Goal: Task Accomplishment & Management: Manage account settings

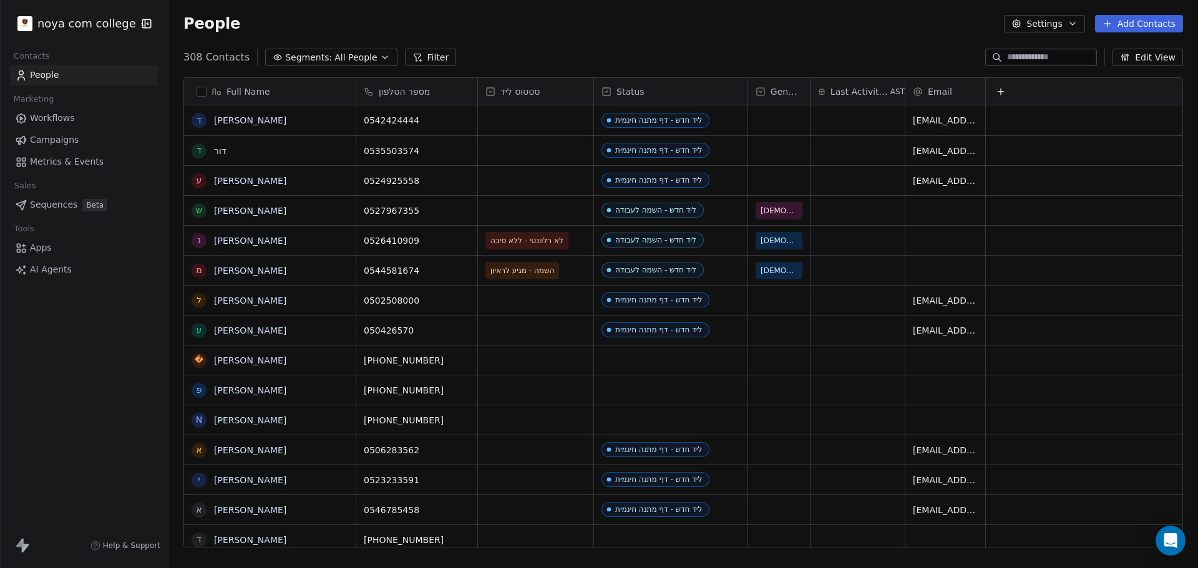
scroll to position [490, 1020]
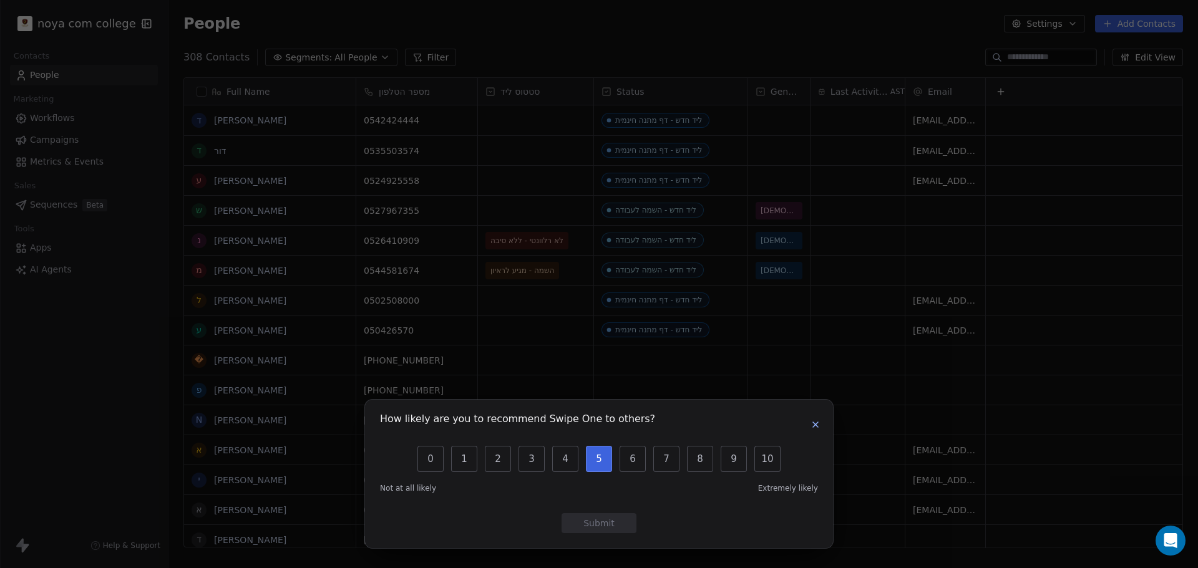
click at [605, 452] on button "5" at bounding box center [599, 459] width 26 height 26
click at [611, 517] on button "Submit" at bounding box center [599, 523] width 75 height 20
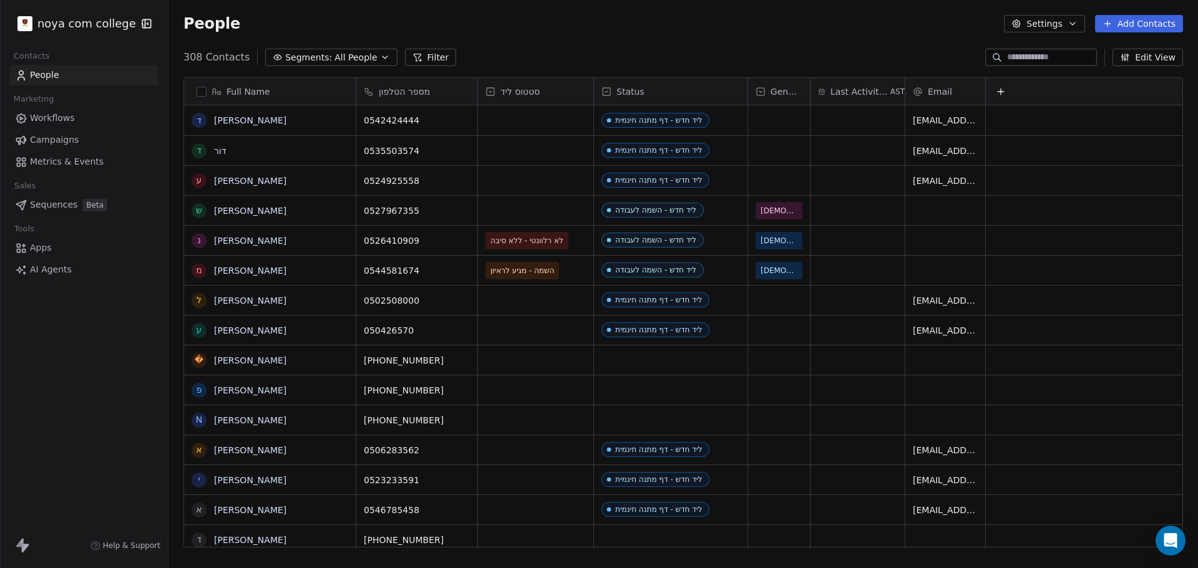
click at [516, 89] on span "סטטוס ליד" at bounding box center [519, 91] width 39 height 12
click at [427, 56] on html "noya com college Contacts People Marketing Workflows Campaigns Metrics & Events…" at bounding box center [599, 284] width 1198 height 568
click at [405, 52] on button "Filter" at bounding box center [431, 57] width 52 height 17
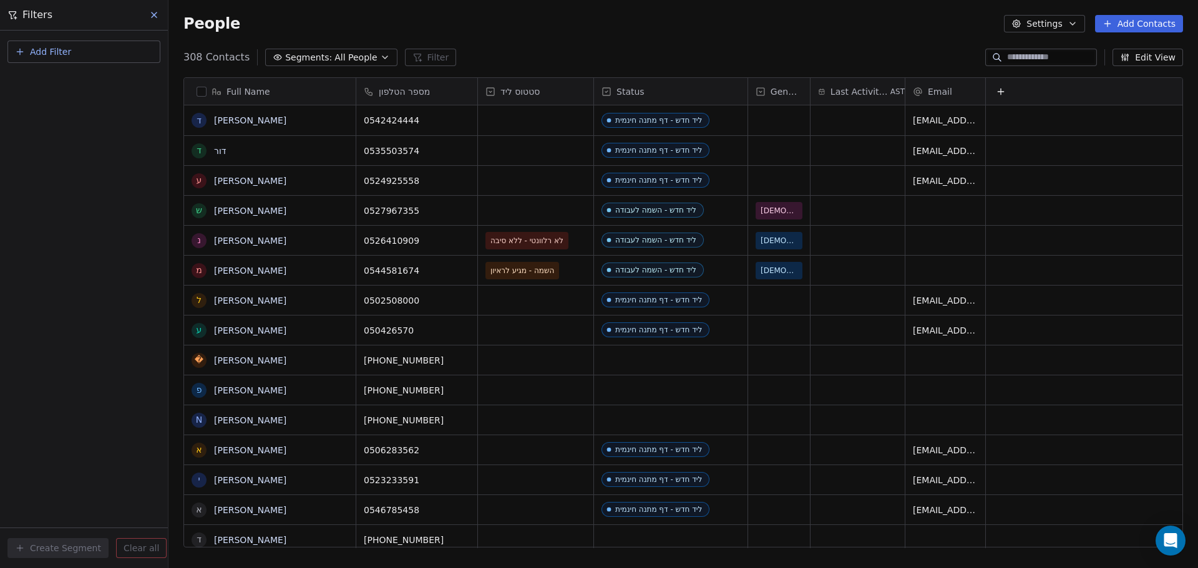
click at [46, 53] on span "Add Filter" at bounding box center [50, 52] width 41 height 13
click at [50, 82] on span "Contact properties" at bounding box center [61, 81] width 81 height 13
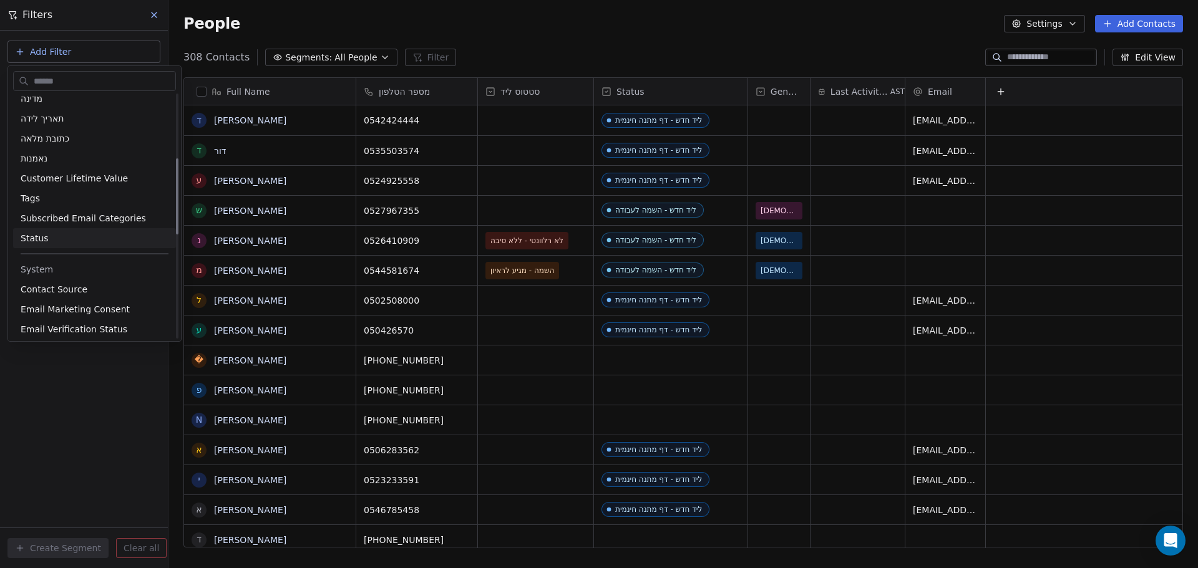
scroll to position [250, 0]
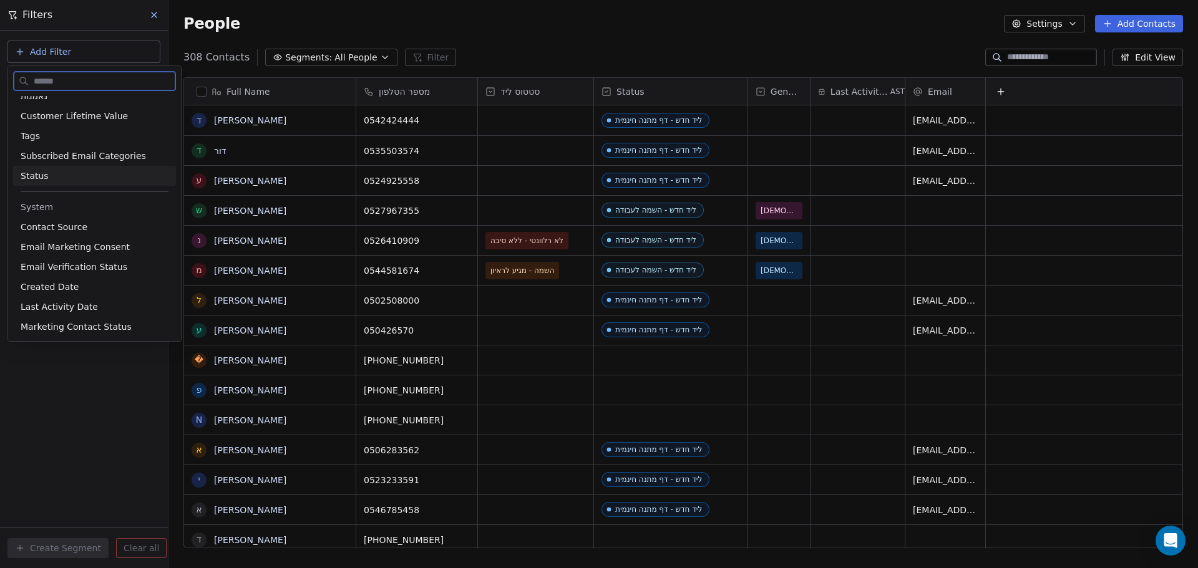
click at [46, 173] on div "Status" at bounding box center [95, 176] width 148 height 12
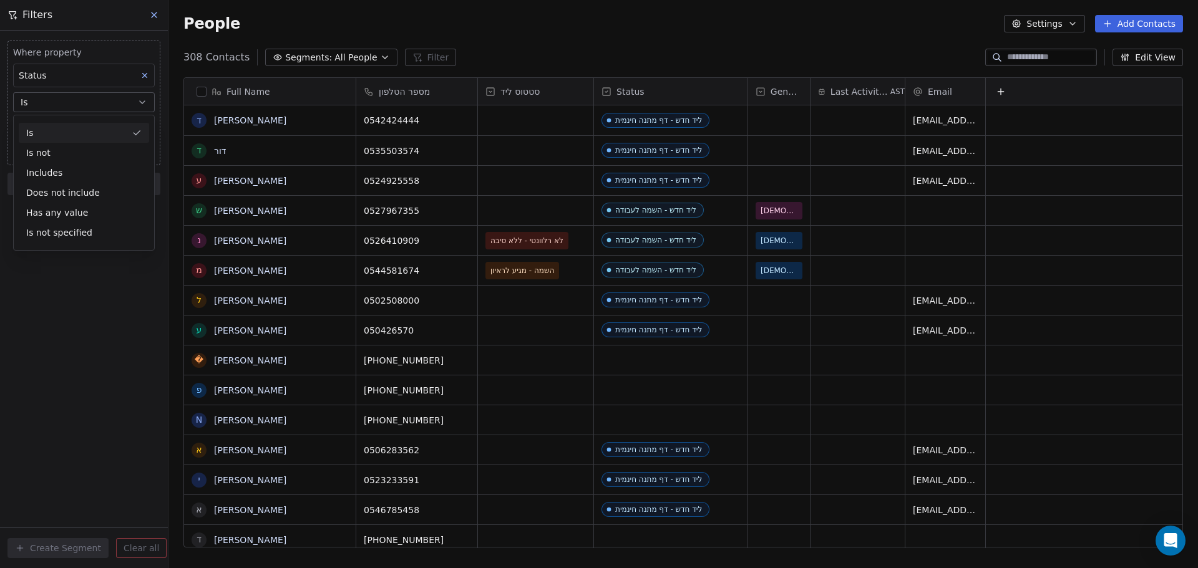
click at [60, 134] on div "Is" at bounding box center [84, 133] width 130 height 20
click at [68, 125] on body "noya com college Contacts People Marketing Workflows Campaigns Metrics & Events…" at bounding box center [599, 284] width 1198 height 568
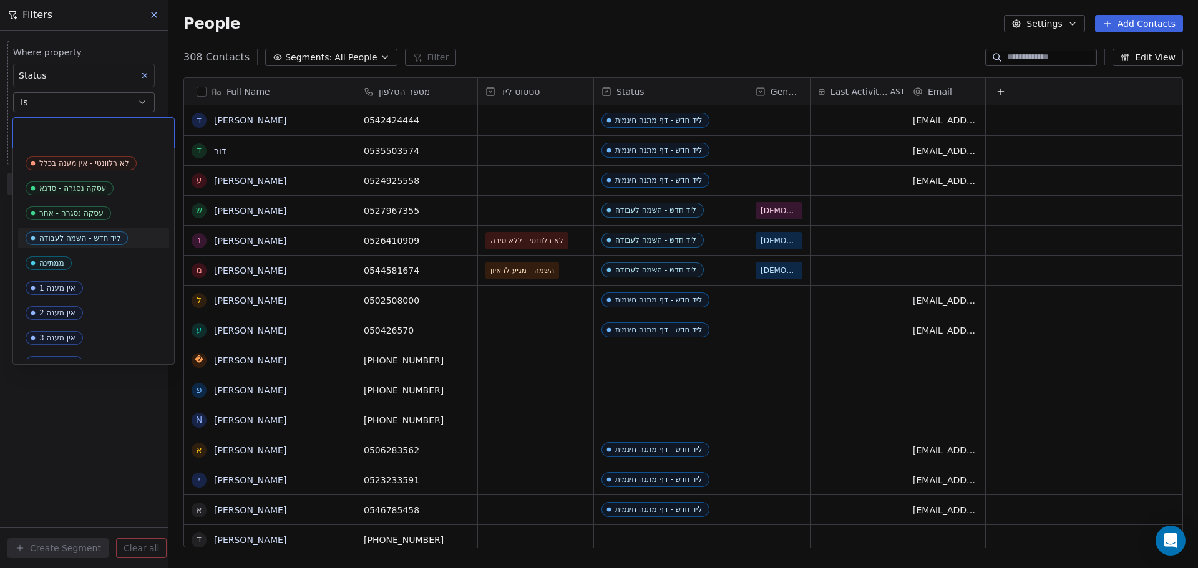
click at [82, 234] on div "ליד חדש - השמה לעבודה" at bounding box center [79, 238] width 81 height 9
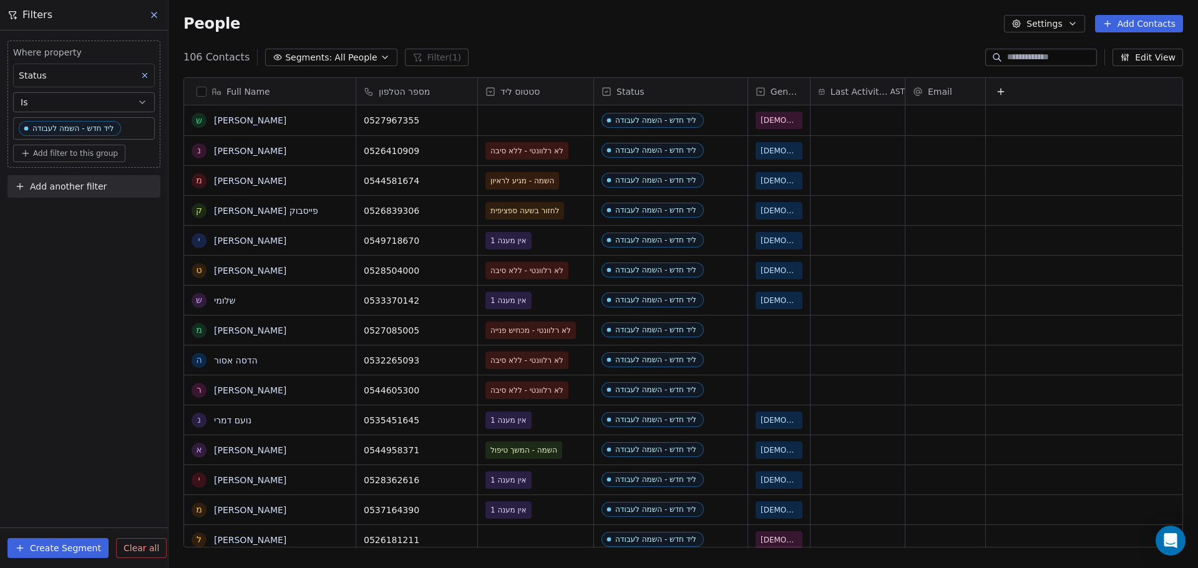
scroll to position [490, 1020]
click at [100, 147] on button "Add filter to this group" at bounding box center [69, 153] width 112 height 17
click at [84, 183] on span "Contact properties" at bounding box center [66, 180] width 81 height 13
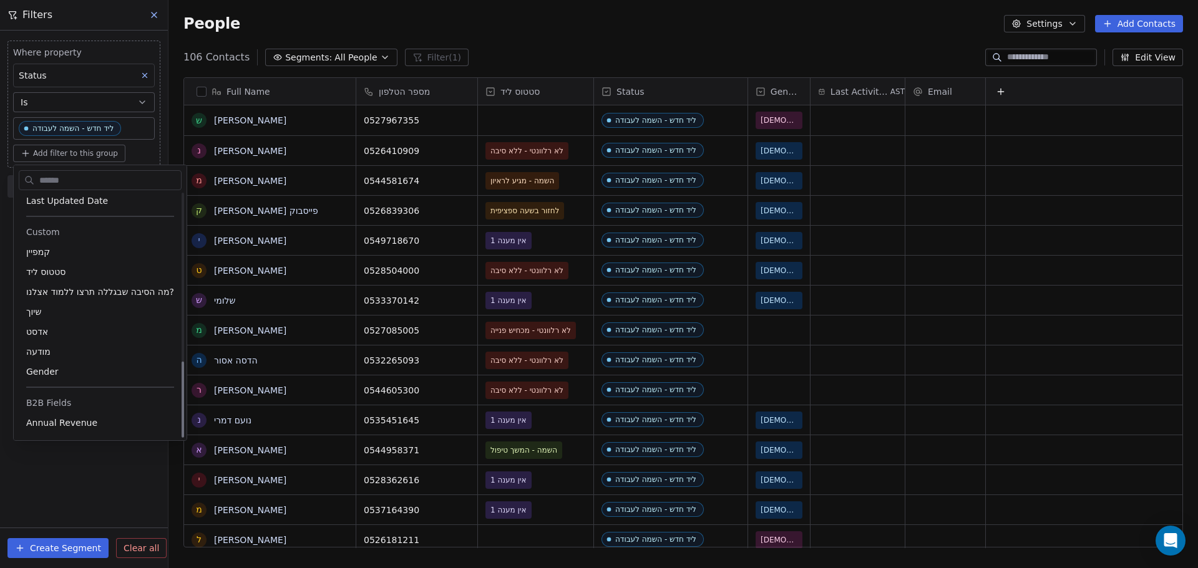
scroll to position [532, 0]
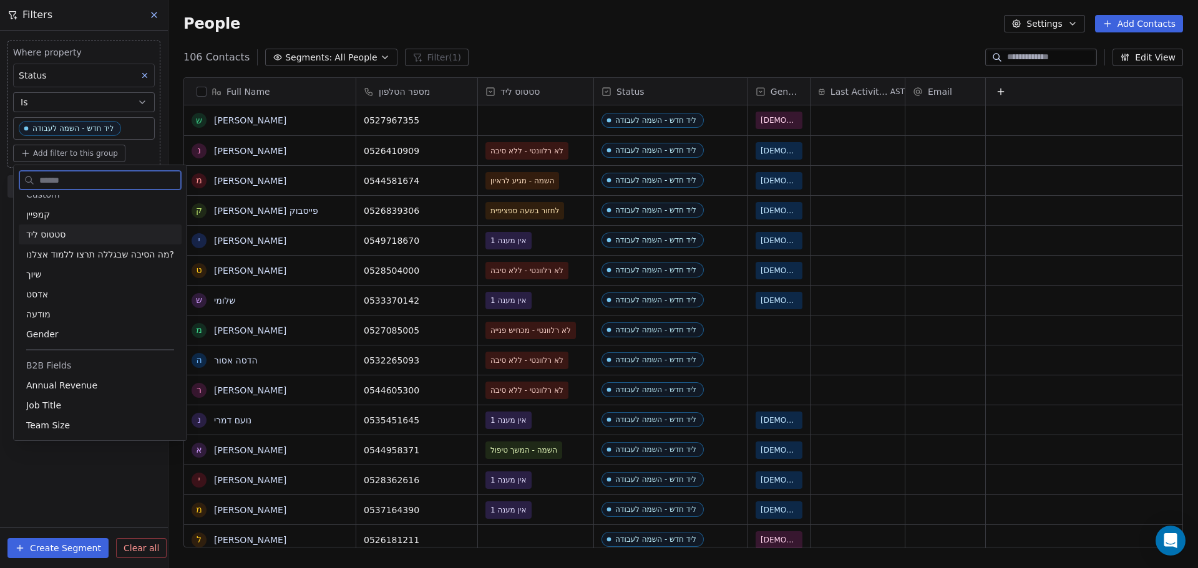
click at [54, 230] on span "סטטוס ליד" at bounding box center [45, 234] width 39 height 12
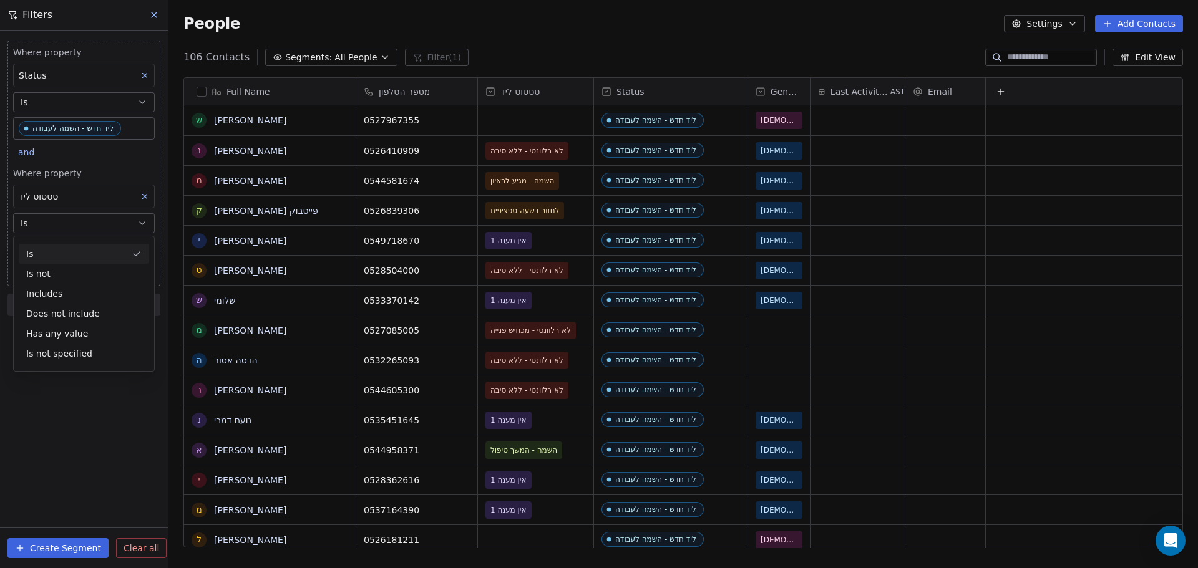
click at [52, 246] on div "Is" at bounding box center [84, 254] width 130 height 20
click at [52, 246] on body "noya com college Contacts People Marketing Workflows Campaigns Metrics & Events…" at bounding box center [599, 284] width 1198 height 568
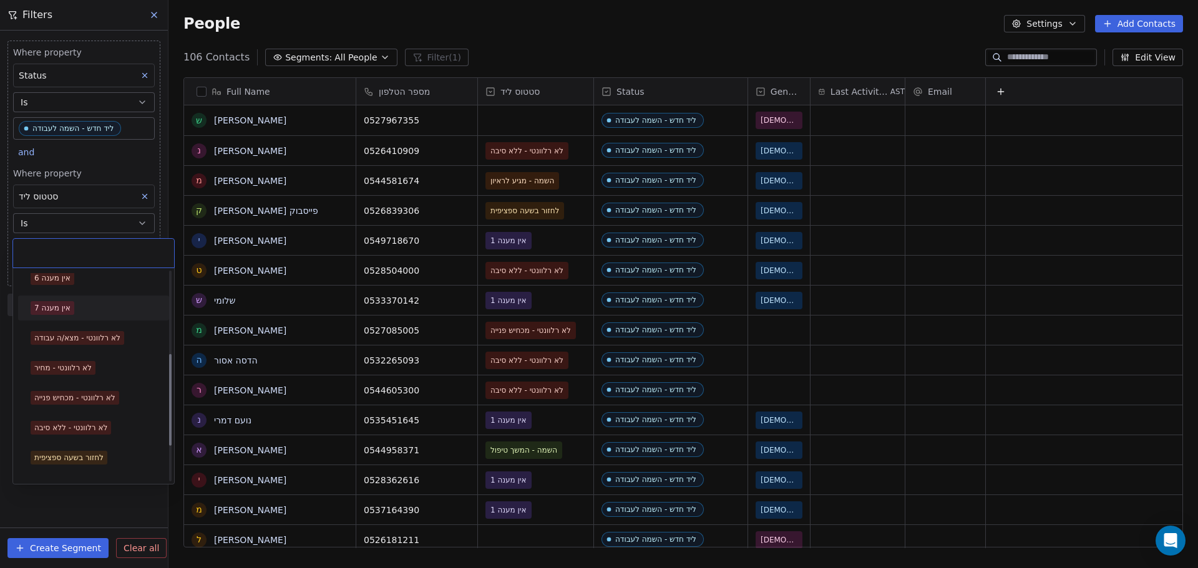
scroll to position [250, 0]
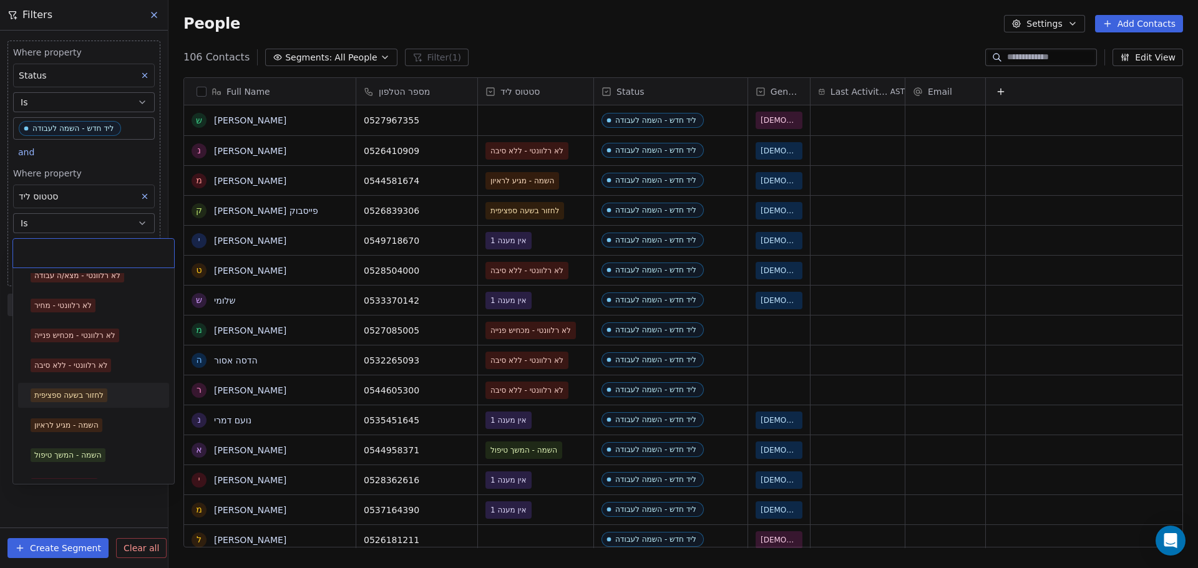
click at [85, 388] on div "לחזור בשעה ספציפית" at bounding box center [93, 396] width 141 height 20
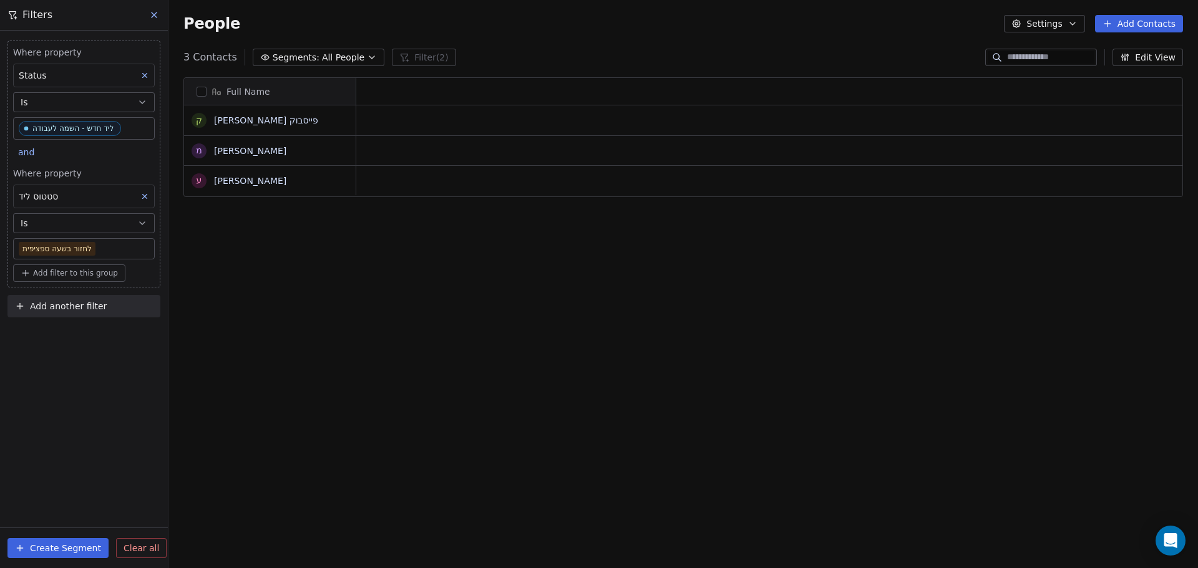
scroll to position [490, 1020]
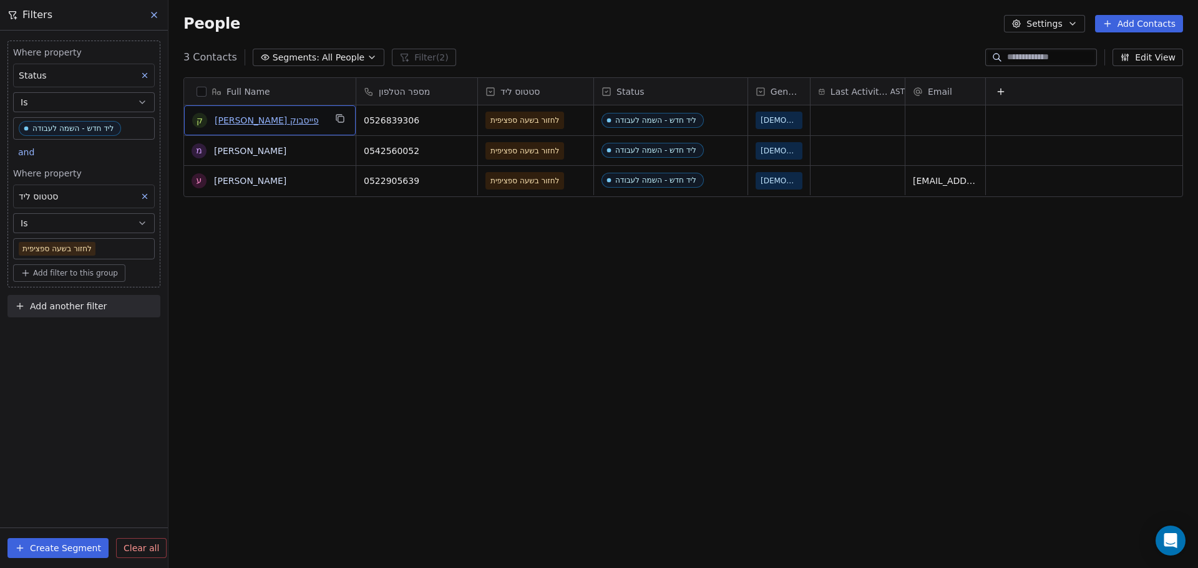
drag, startPoint x: 286, startPoint y: 117, endPoint x: 241, endPoint y: 122, distance: 45.1
click at [339, 118] on icon "grid" at bounding box center [340, 119] width 10 height 10
drag, startPoint x: 424, startPoint y: 120, endPoint x: 416, endPoint y: 120, distance: 8.7
click at [460, 120] on icon "grid" at bounding box center [462, 119] width 10 height 10
drag, startPoint x: 283, startPoint y: 122, endPoint x: 191, endPoint y: 121, distance: 91.7
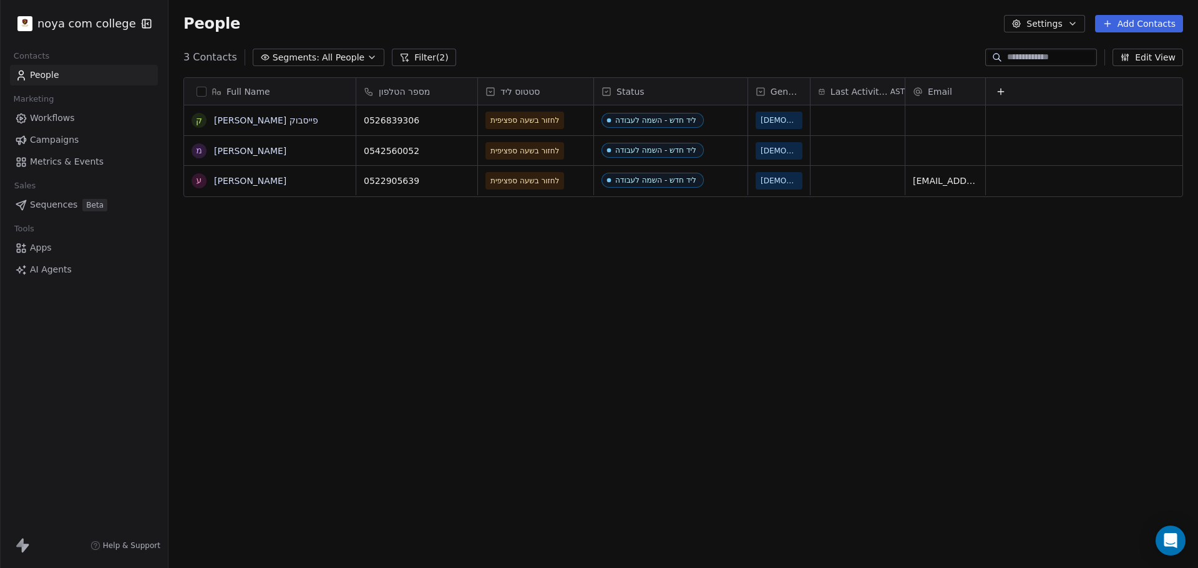
scroll to position [490, 1020]
click at [291, 120] on span "[PERSON_NAME] פייסבוק" at bounding box center [270, 120] width 110 height 12
click at [190, 113] on textarea "**********" at bounding box center [270, 125] width 170 height 39
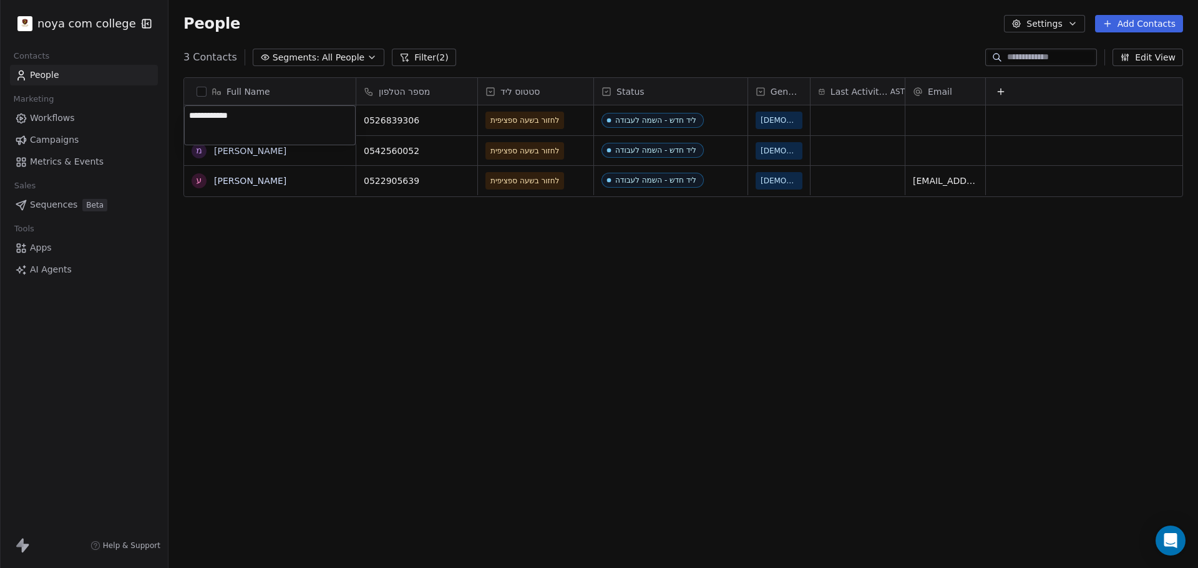
click at [205, 114] on textarea "**********" at bounding box center [270, 125] width 170 height 39
type textarea "**********"
click at [388, 265] on html "**********" at bounding box center [599, 284] width 1198 height 568
click at [335, 118] on icon "grid" at bounding box center [340, 119] width 10 height 10
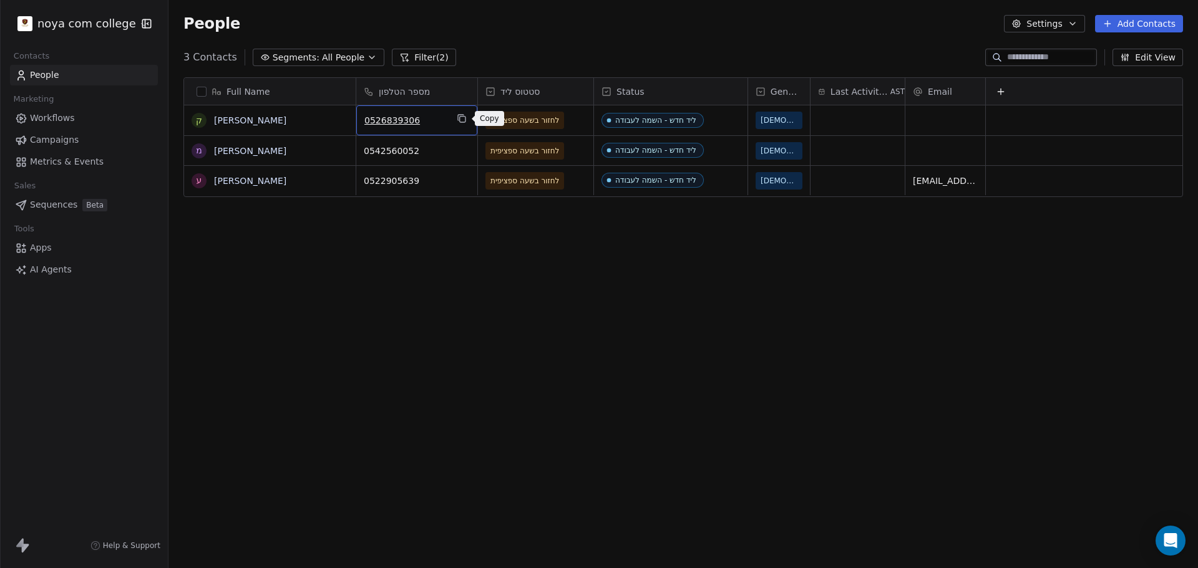
click at [464, 120] on icon "grid" at bounding box center [462, 119] width 10 height 10
click at [565, 118] on span "לחזור בשעה ספציפית" at bounding box center [525, 120] width 79 height 17
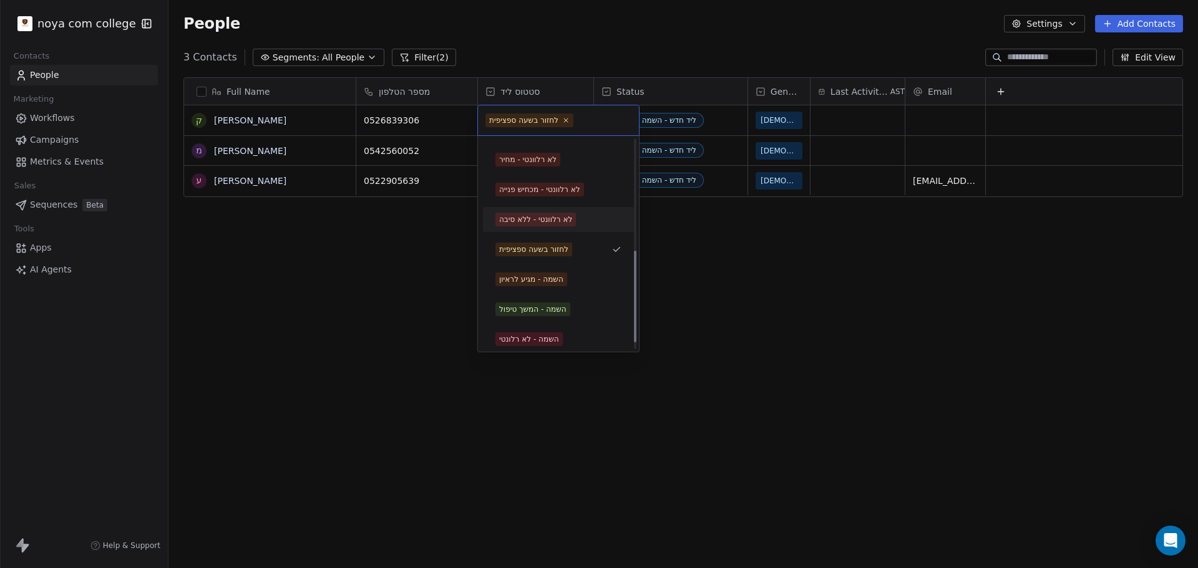
scroll to position [268, 0]
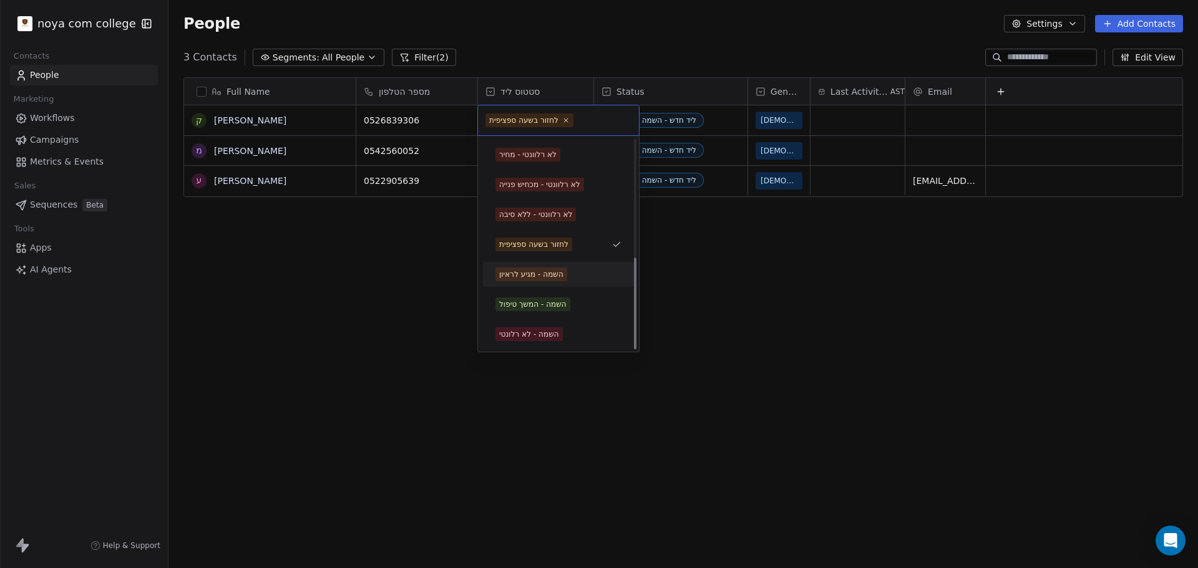
click at [563, 274] on div "השמה - מגיע לראיון" at bounding box center [531, 274] width 64 height 11
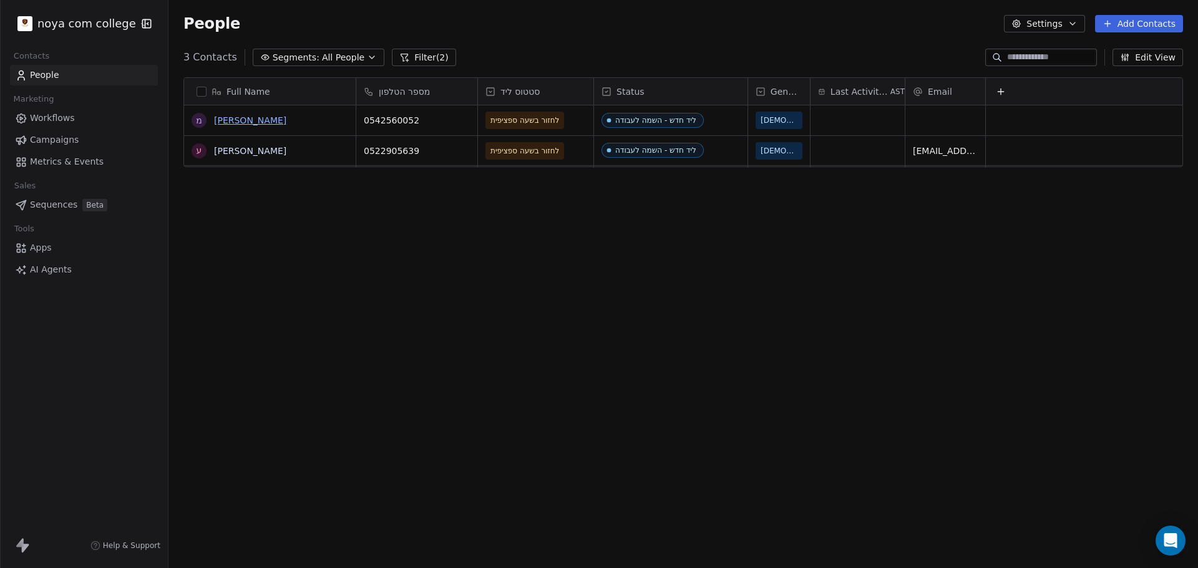
click at [232, 123] on link "מתן יחזקאל" at bounding box center [250, 120] width 72 height 10
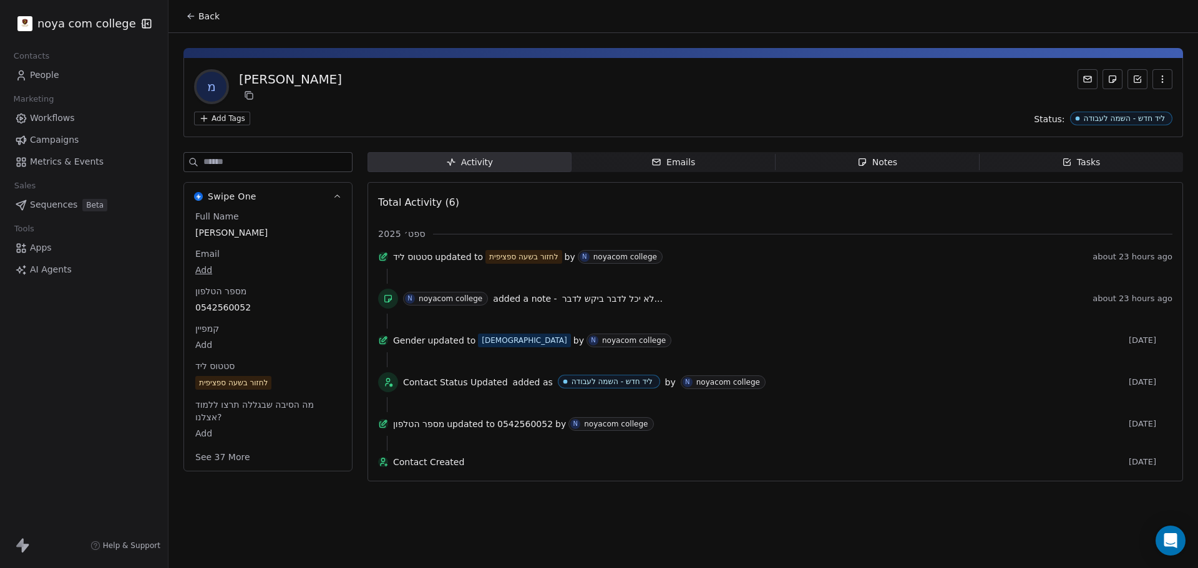
click at [834, 153] on span "Notes Notes" at bounding box center [878, 162] width 204 height 20
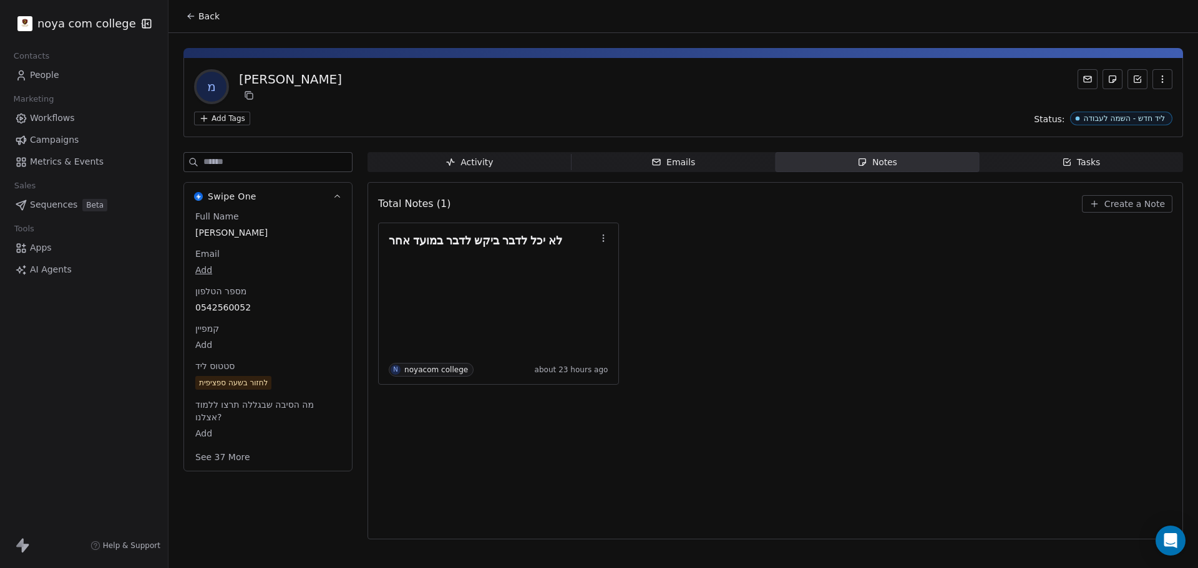
click at [1109, 205] on span "Create a Note" at bounding box center [1134, 204] width 61 height 12
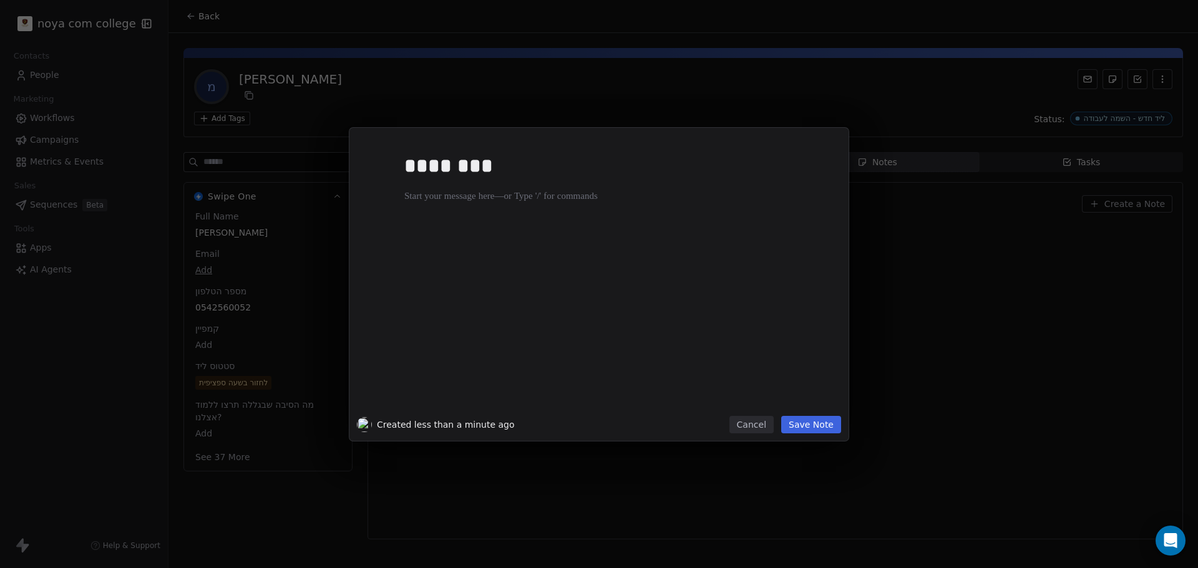
click at [797, 426] on button "Save Note" at bounding box center [811, 424] width 60 height 17
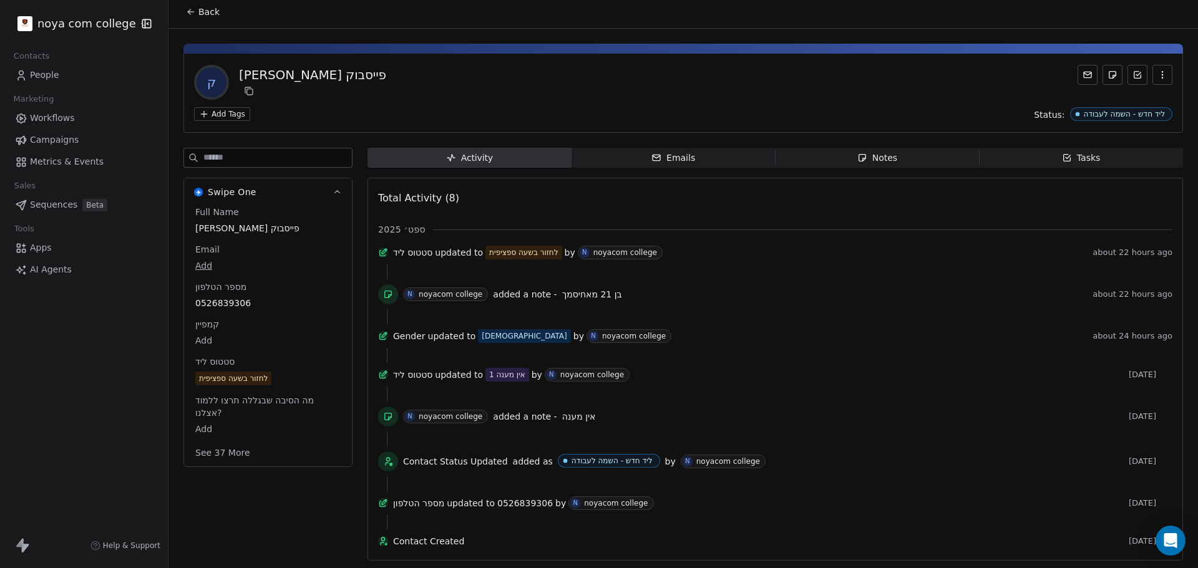
scroll to position [37, 0]
click at [847, 148] on span "Notes Notes" at bounding box center [878, 158] width 204 height 20
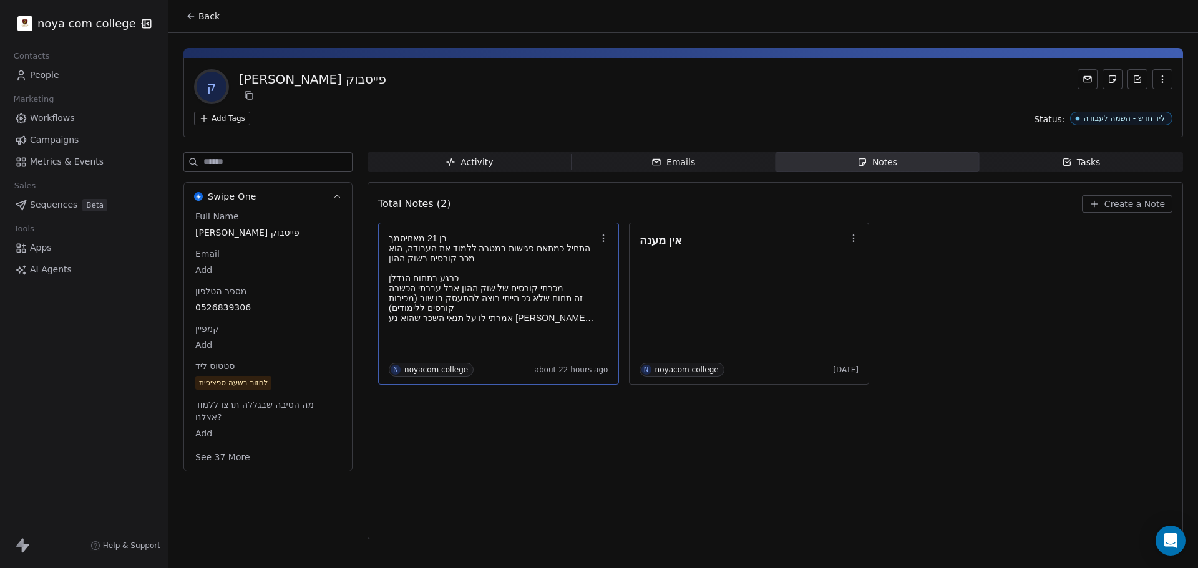
click at [515, 280] on p "כרגע בתחום הנדלן" at bounding box center [492, 278] width 207 height 10
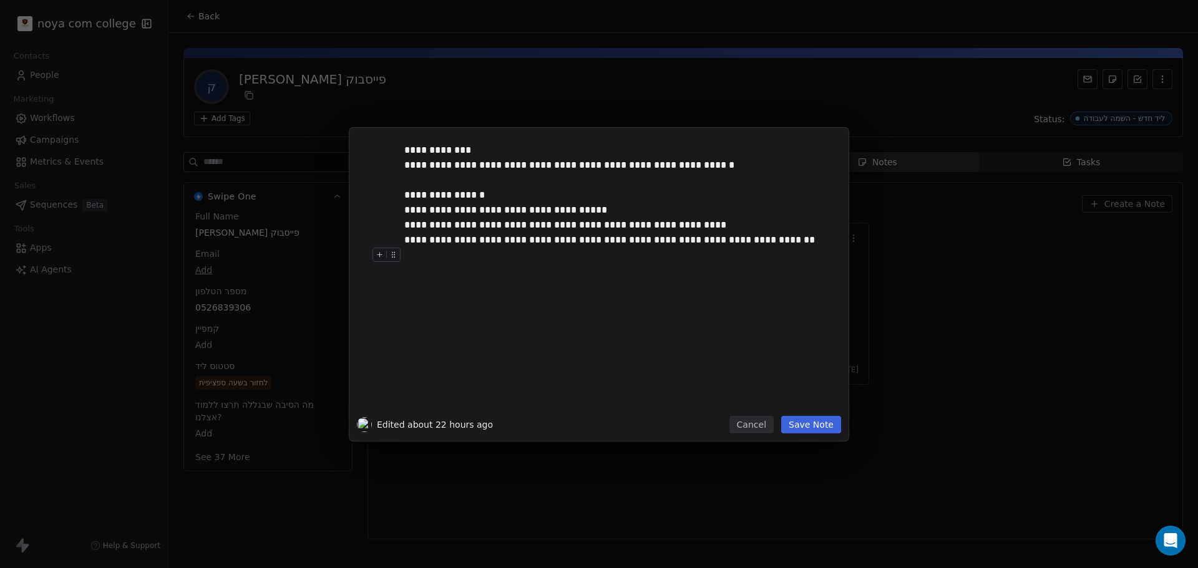
click at [439, 262] on div at bounding box center [617, 255] width 427 height 15
click at [815, 421] on button "Save Note" at bounding box center [811, 424] width 60 height 17
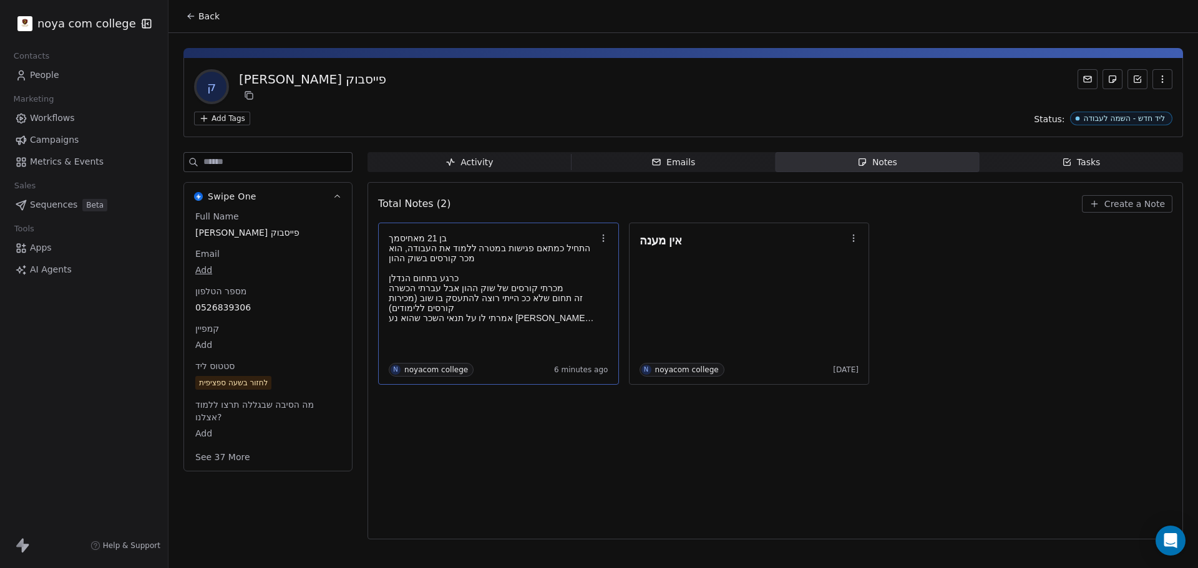
click at [915, 433] on div "Total Notes (2) Create a Note בן 21 מאחיסמך התחיל כמתאם פגישות במטרה ללמוד את ה…" at bounding box center [775, 360] width 794 height 341
click at [203, 271] on body "noya com college Contacts People Marketing Workflows Campaigns Metrics & Events…" at bounding box center [599, 284] width 1198 height 568
paste input "**********"
type input "**********"
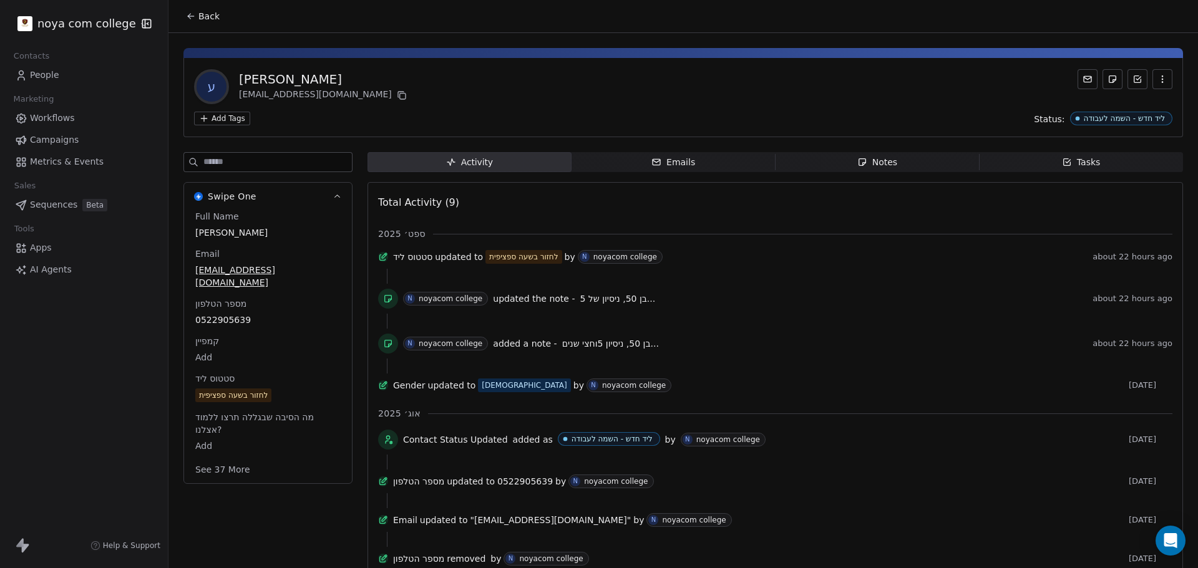
click at [913, 163] on span "Notes Notes" at bounding box center [878, 162] width 204 height 20
